Goal: Information Seeking & Learning: Find contact information

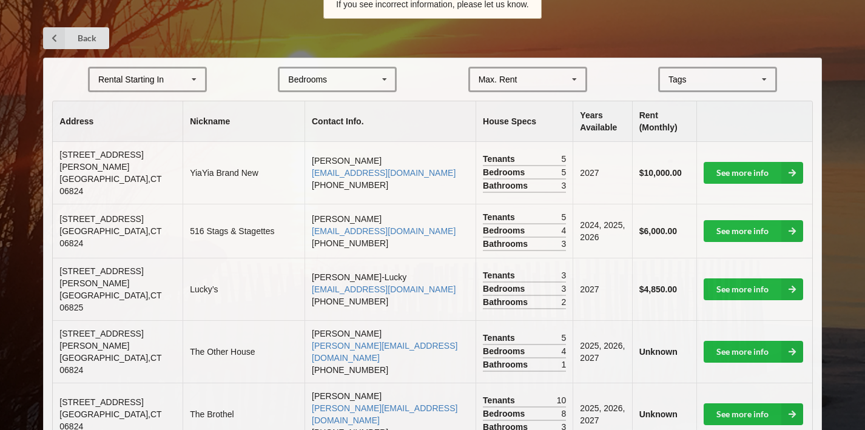
scroll to position [227, 0]
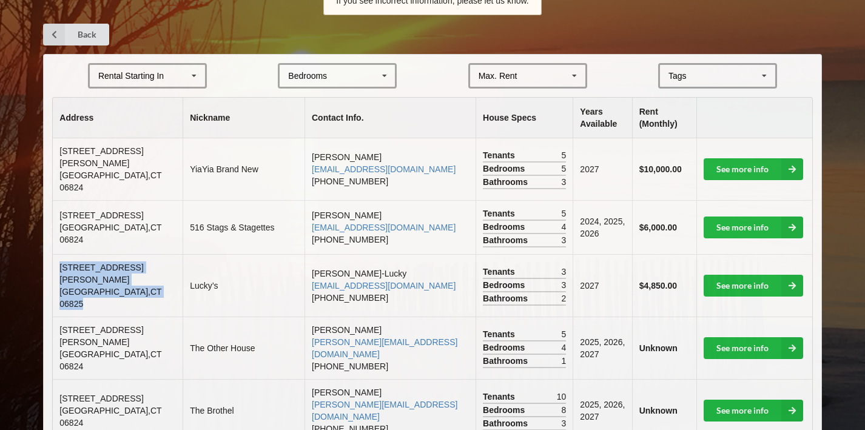
drag, startPoint x: 59, startPoint y: 266, endPoint x: 139, endPoint y: 276, distance: 80.7
click at [139, 276] on td "[STREET_ADDRESS][PERSON_NAME]" at bounding box center [118, 285] width 130 height 62
copy td "[STREET_ADDRESS][PERSON_NAME]"
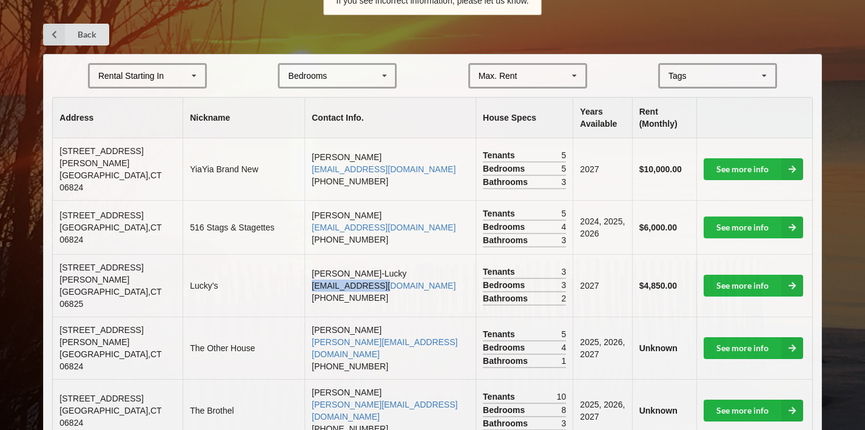
drag, startPoint x: 269, startPoint y: 269, endPoint x: 379, endPoint y: 273, distance: 109.8
click at [379, 273] on td "[PERSON_NAME]-Lucky [EMAIL_ADDRESS][DOMAIN_NAME] [PHONE_NUMBER]" at bounding box center [389, 285] width 171 height 62
copy link "[EMAIL_ADDRESS][DOMAIN_NAME]"
click at [73, 325] on span "[STREET_ADDRESS][PERSON_NAME]" at bounding box center [101, 336] width 84 height 22
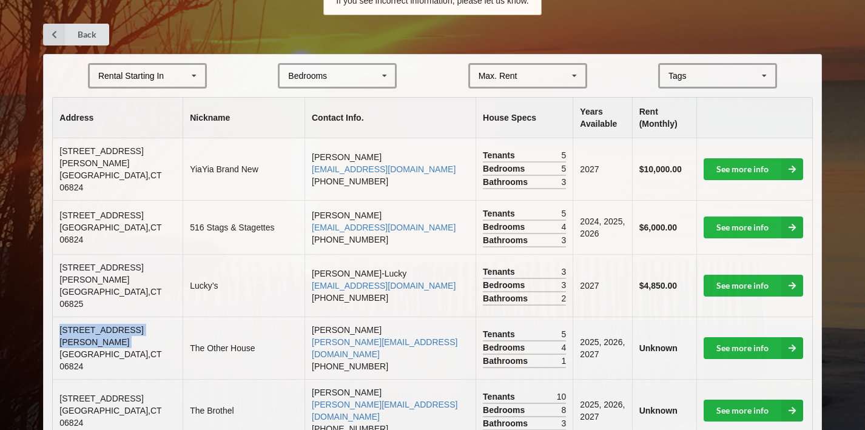
click at [73, 325] on span "[STREET_ADDRESS][PERSON_NAME]" at bounding box center [101, 336] width 84 height 22
copy span "[STREET_ADDRESS][PERSON_NAME]"
click at [126, 161] on td "[STREET_ADDRESS][PERSON_NAME]" at bounding box center [118, 169] width 130 height 62
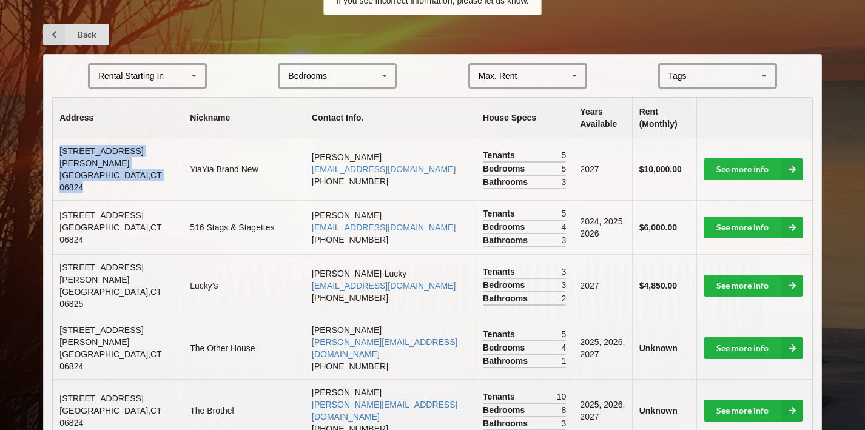
drag, startPoint x: 58, startPoint y: 158, endPoint x: 143, endPoint y: 167, distance: 85.4
click at [143, 167] on td "[STREET_ADDRESS][PERSON_NAME]" at bounding box center [118, 169] width 130 height 62
copy td "[STREET_ADDRESS][PERSON_NAME]"
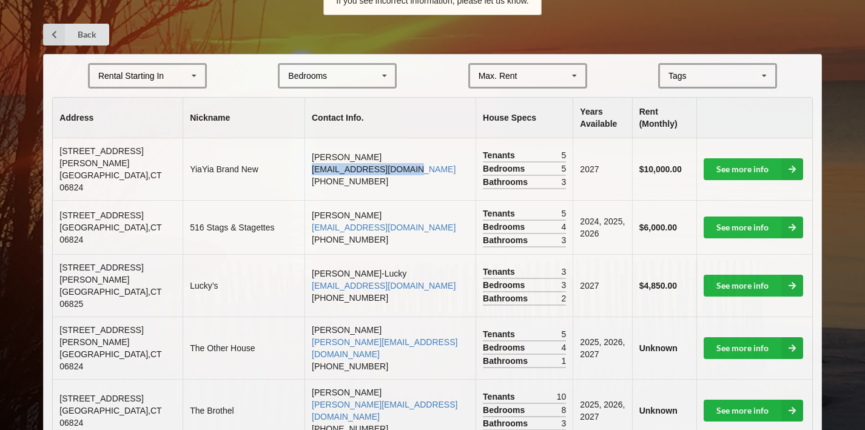
drag, startPoint x: 270, startPoint y: 164, endPoint x: 404, endPoint y: 167, distance: 134.1
click at [404, 167] on td "[PERSON_NAME] [EMAIL_ADDRESS][DOMAIN_NAME] [PHONE_NUMBER]" at bounding box center [389, 169] width 171 height 62
copy link "[EMAIL_ADDRESS][DOMAIN_NAME]"
click at [185, 215] on td "516 Stags & Stagettes" at bounding box center [244, 227] width 122 height 54
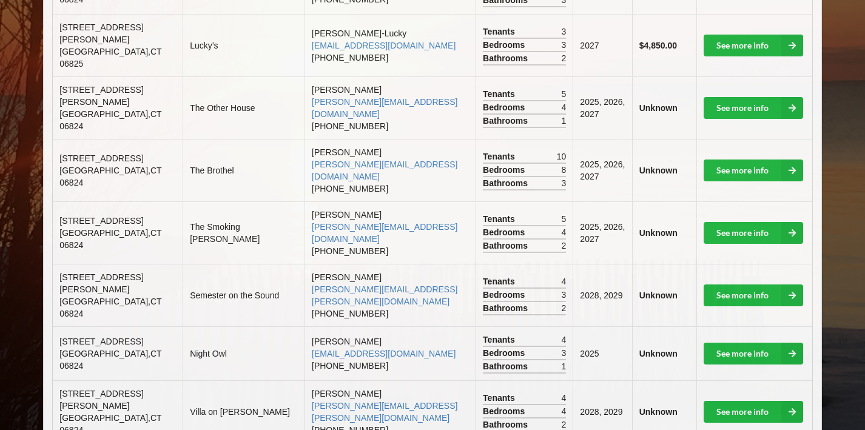
scroll to position [468, 0]
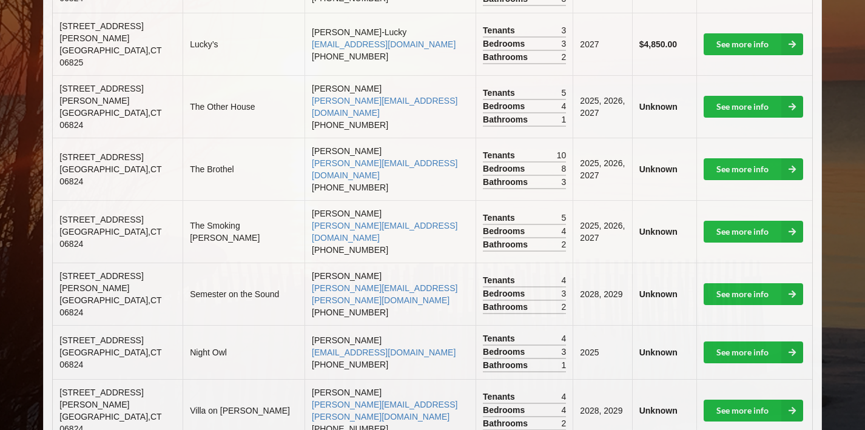
click at [64, 271] on span "[STREET_ADDRESS][PERSON_NAME]" at bounding box center [101, 282] width 84 height 22
copy span "[STREET_ADDRESS][PERSON_NAME]"
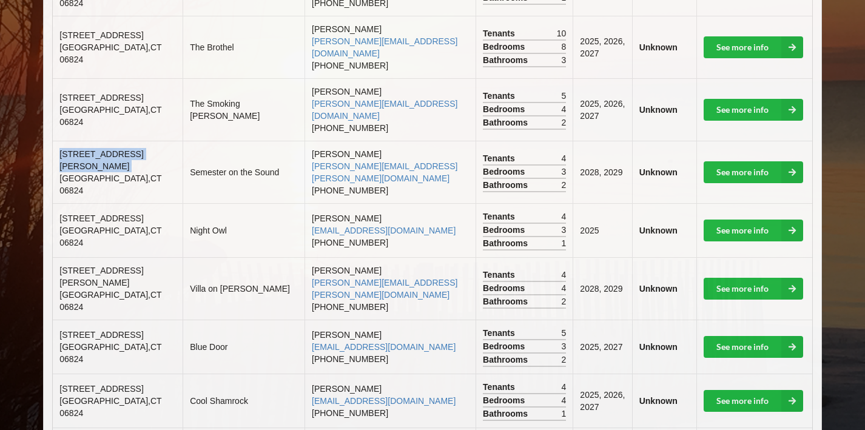
scroll to position [591, 0]
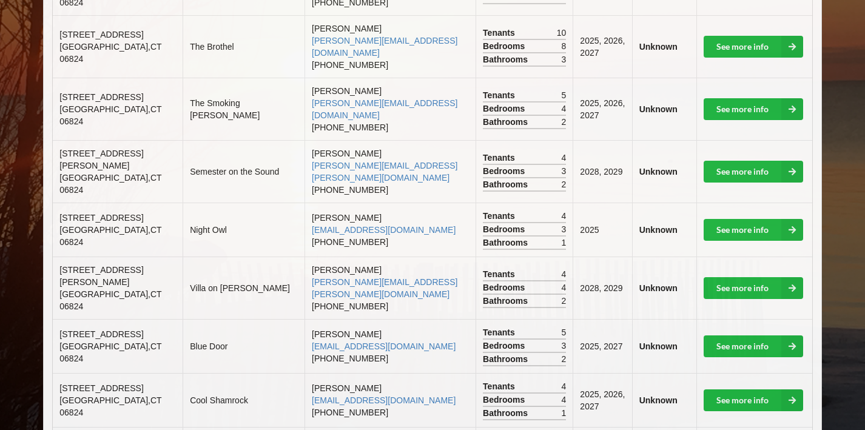
click at [71, 213] on span "[STREET_ADDRESS]" at bounding box center [101, 218] width 84 height 10
copy span "[STREET_ADDRESS]"
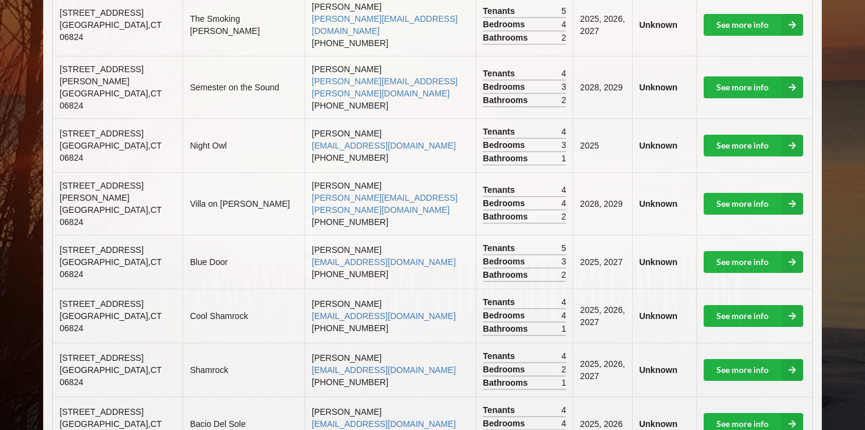
scroll to position [677, 0]
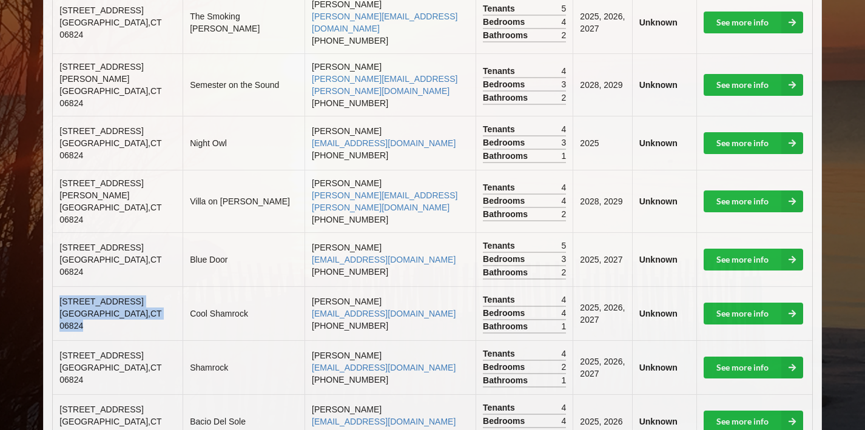
drag, startPoint x: 60, startPoint y: 237, endPoint x: 138, endPoint y: 267, distance: 83.1
click at [139, 286] on td "[STREET_ADDRESS]" at bounding box center [118, 313] width 130 height 54
copy td "[STREET_ADDRESS]"
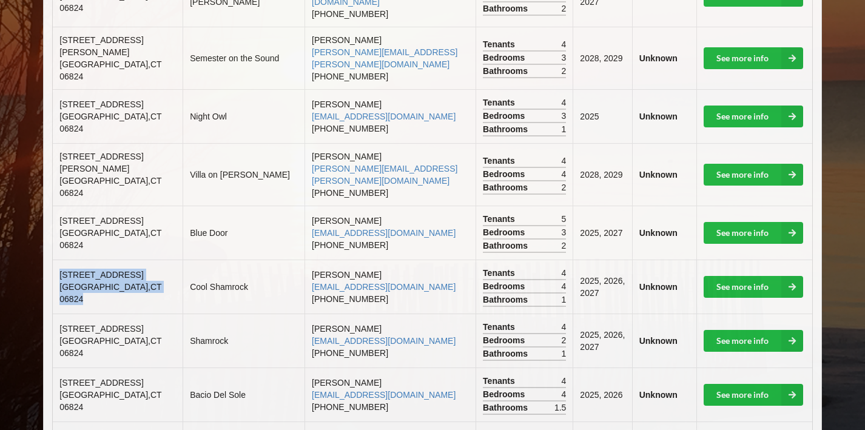
scroll to position [712, 0]
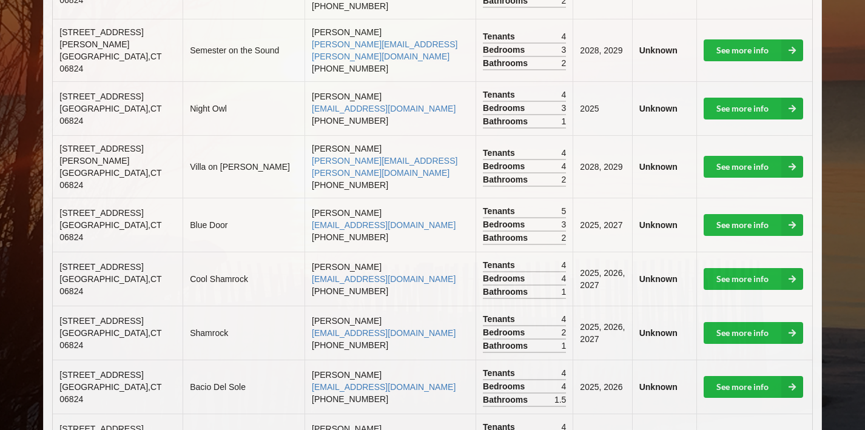
click at [99, 274] on span "[GEOGRAPHIC_DATA]" at bounding box center [110, 285] width 102 height 22
drag, startPoint x: 60, startPoint y: 260, endPoint x: 139, endPoint y: 287, distance: 83.4
click at [142, 306] on td "[STREET_ADDRESS]" at bounding box center [118, 333] width 130 height 54
copy td "[STREET_ADDRESS]"
click at [118, 252] on td "[STREET_ADDRESS]" at bounding box center [118, 279] width 130 height 54
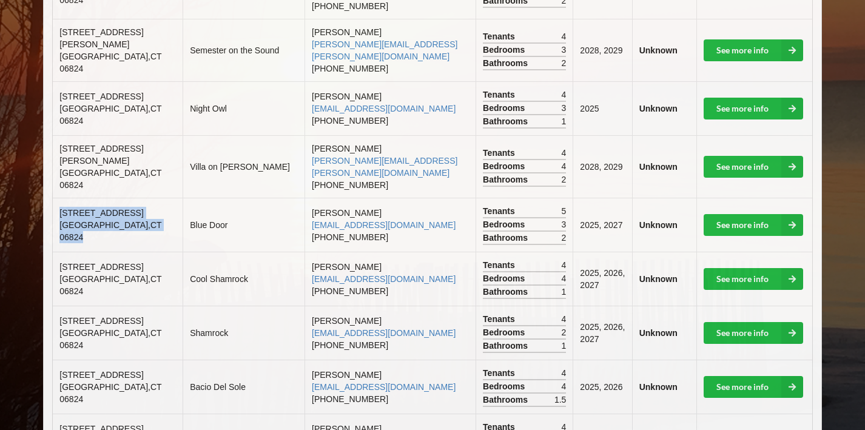
drag, startPoint x: 59, startPoint y: 158, endPoint x: 136, endPoint y: 171, distance: 78.1
click at [137, 198] on td "[STREET_ADDRESS]" at bounding box center [118, 225] width 130 height 54
copy td "[STREET_ADDRESS]"
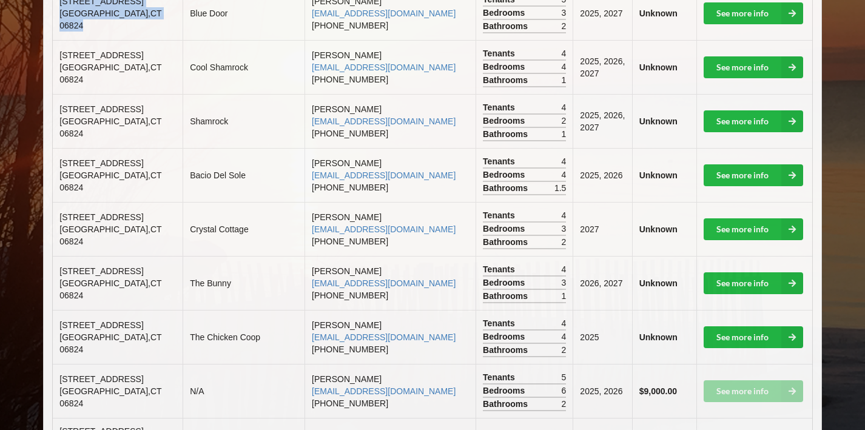
scroll to position [927, 0]
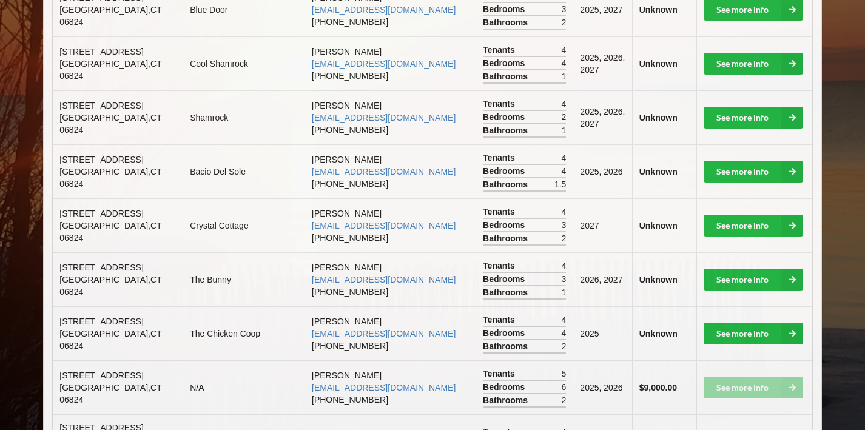
click at [67, 263] on span "[STREET_ADDRESS]" at bounding box center [101, 268] width 84 height 10
click at [102, 306] on td "[STREET_ADDRESS]" at bounding box center [118, 333] width 130 height 54
click at [71, 317] on span "[STREET_ADDRESS]" at bounding box center [101, 322] width 84 height 10
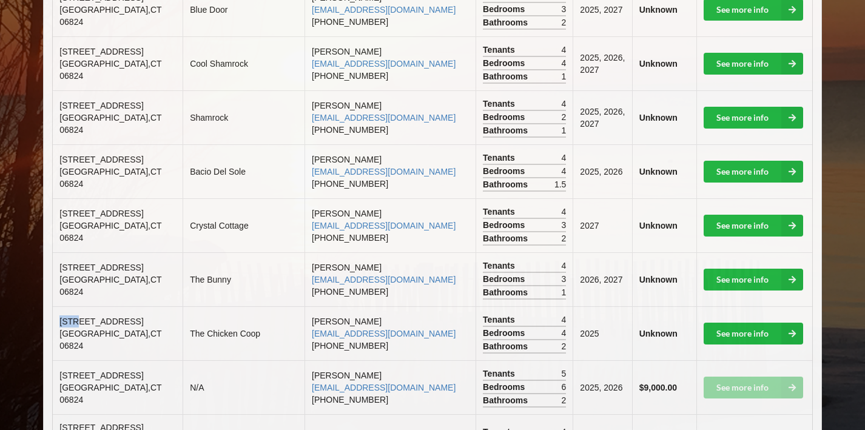
click at [71, 317] on span "[STREET_ADDRESS]" at bounding box center [101, 322] width 84 height 10
